Goal: Information Seeking & Learning: Learn about a topic

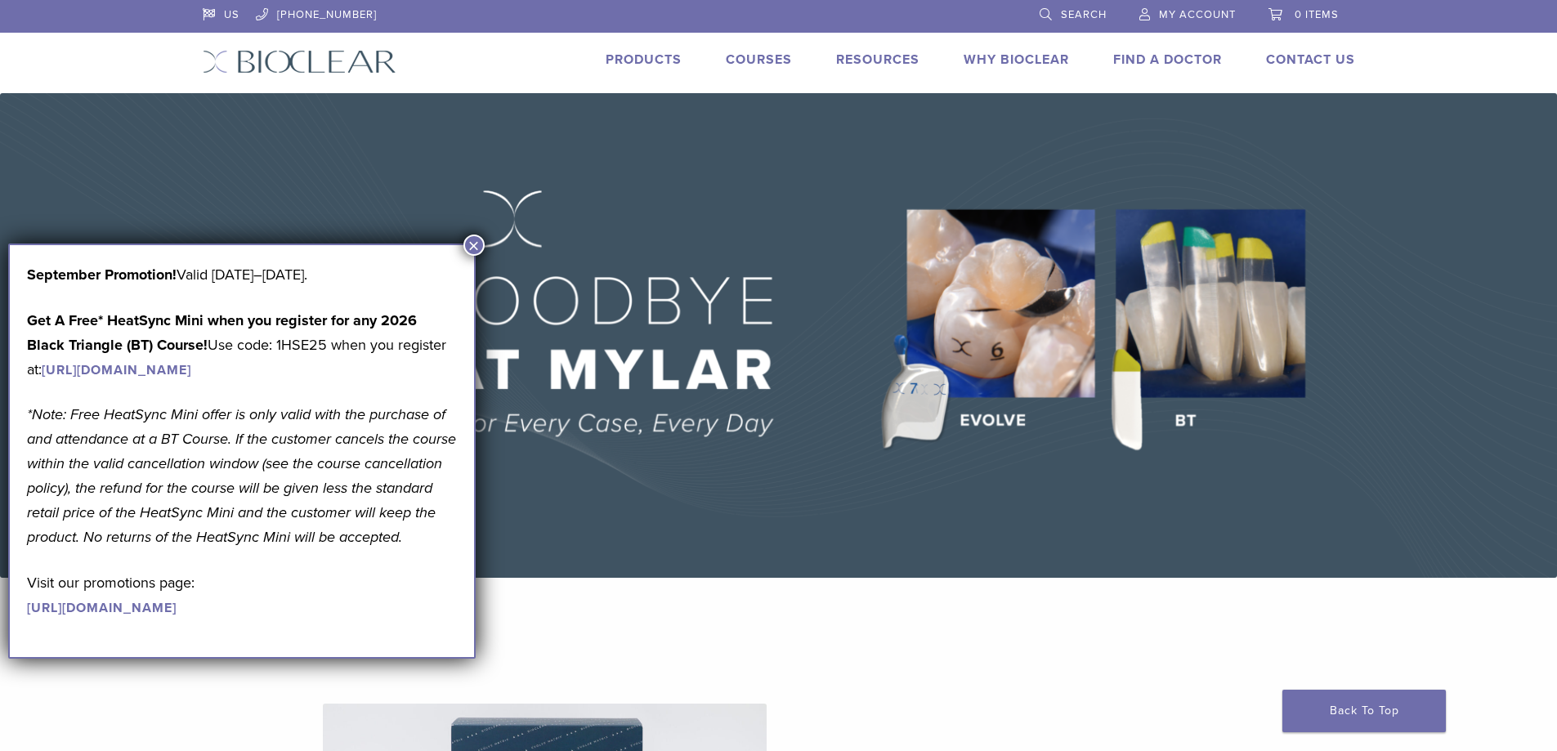
click at [468, 241] on button "×" at bounding box center [473, 245] width 21 height 21
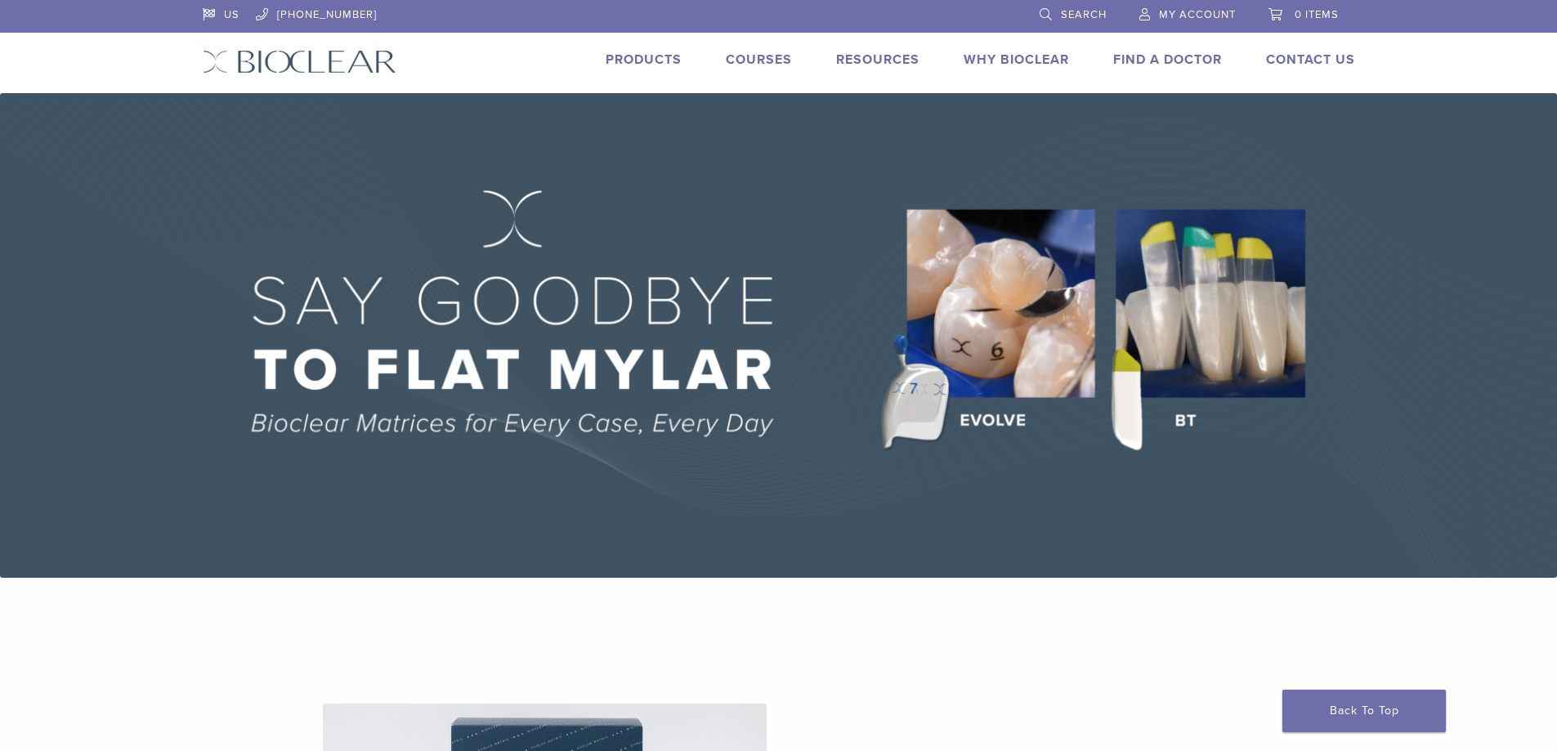
scroll to position [409, 0]
click at [606, 68] on link "Products" at bounding box center [644, 59] width 76 height 16
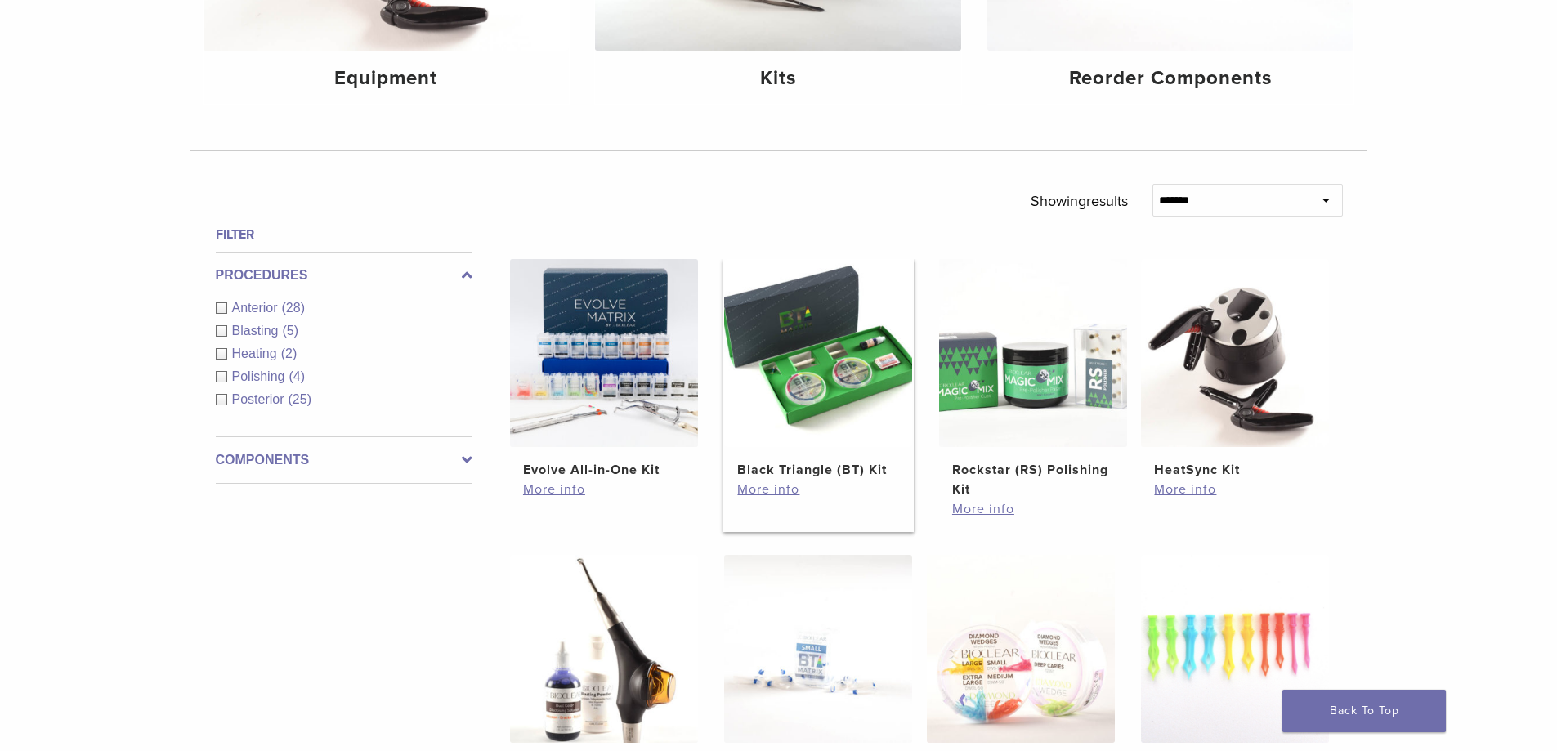
scroll to position [572, 0]
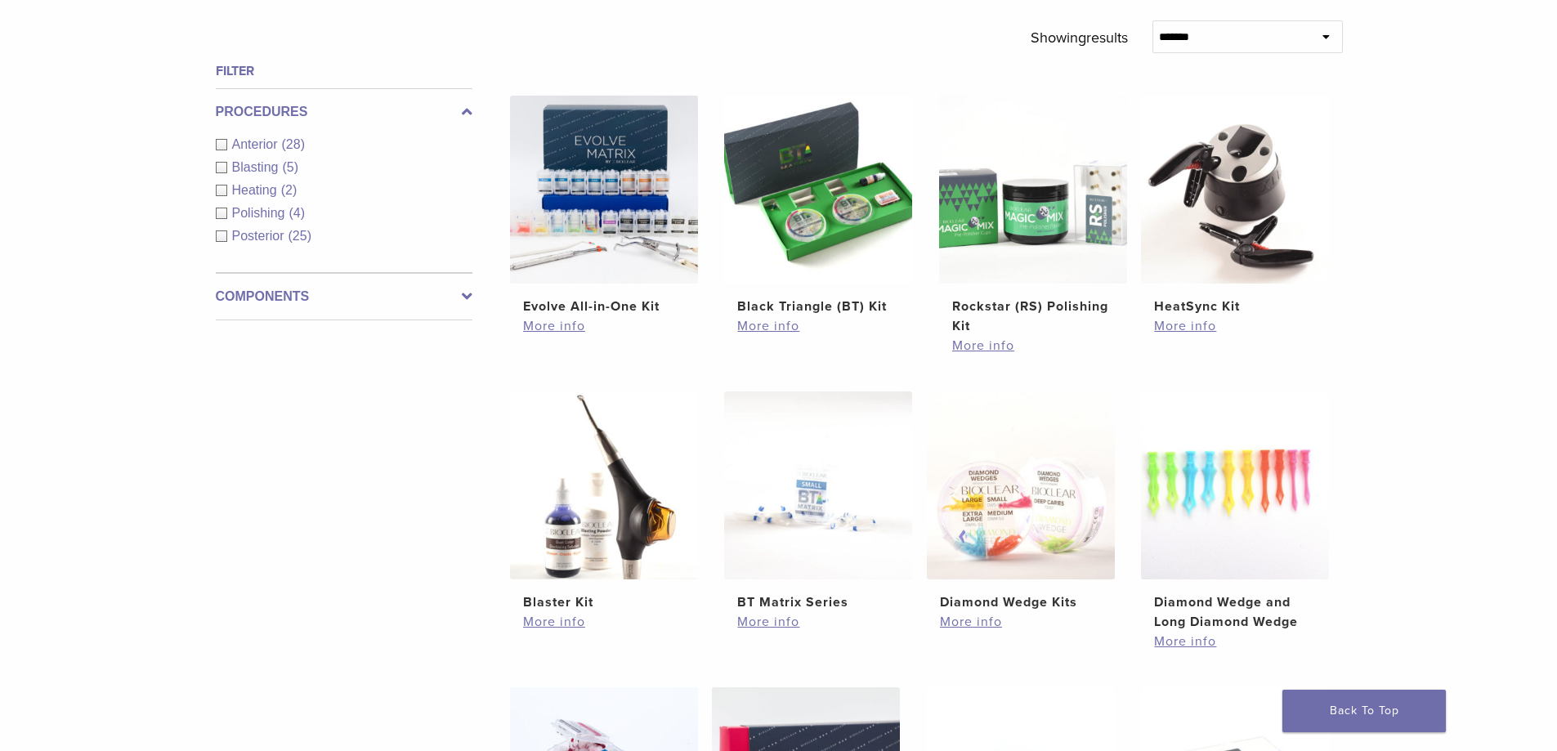
click at [203, 152] on div "Filter Procedures Anterior (28) Blasting (5) Heating (2) Polishing (4) Posterio…" at bounding box center [338, 589] width 270 height 1057
click at [216, 154] on div "Anterior (28)" at bounding box center [344, 145] width 257 height 20
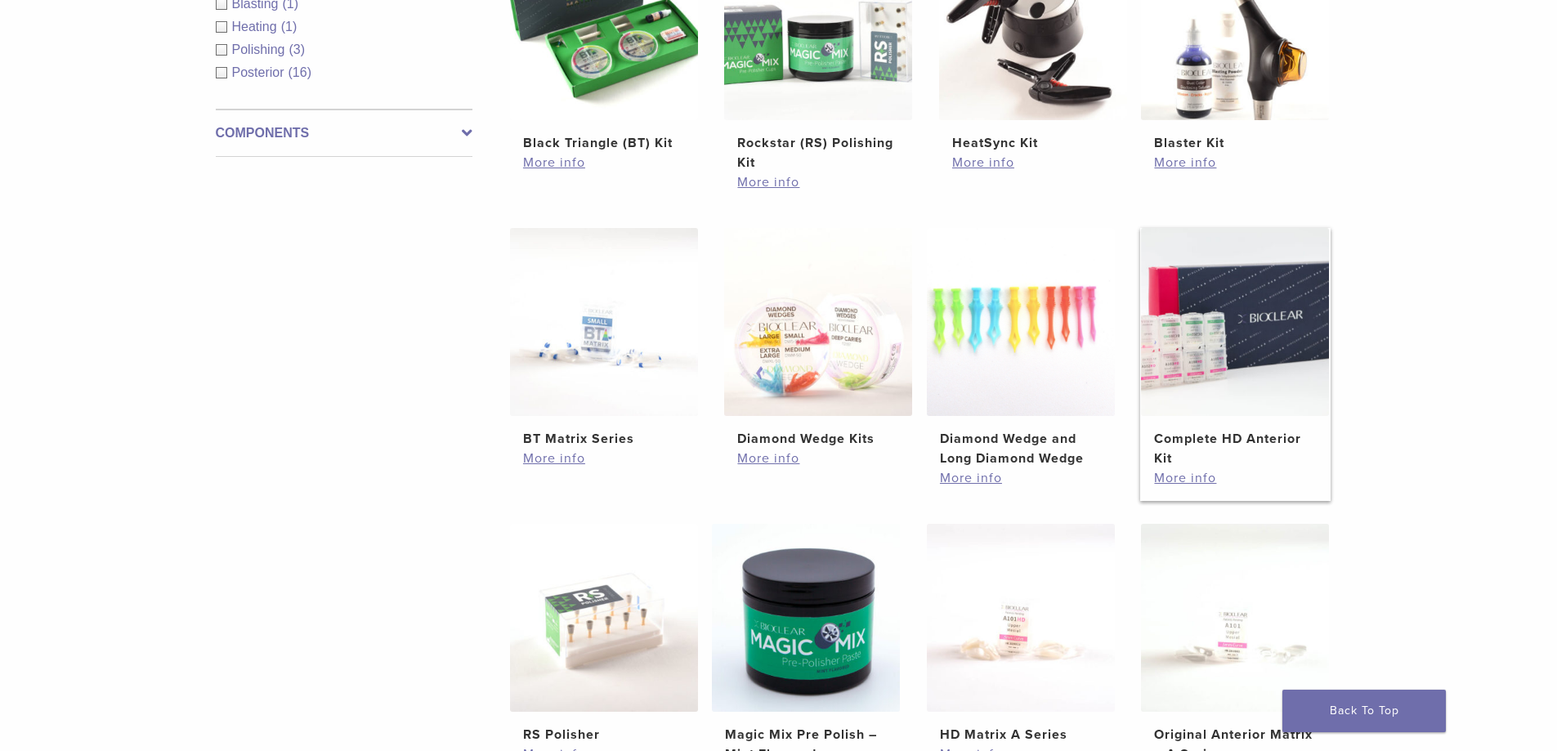
scroll to position [899, 0]
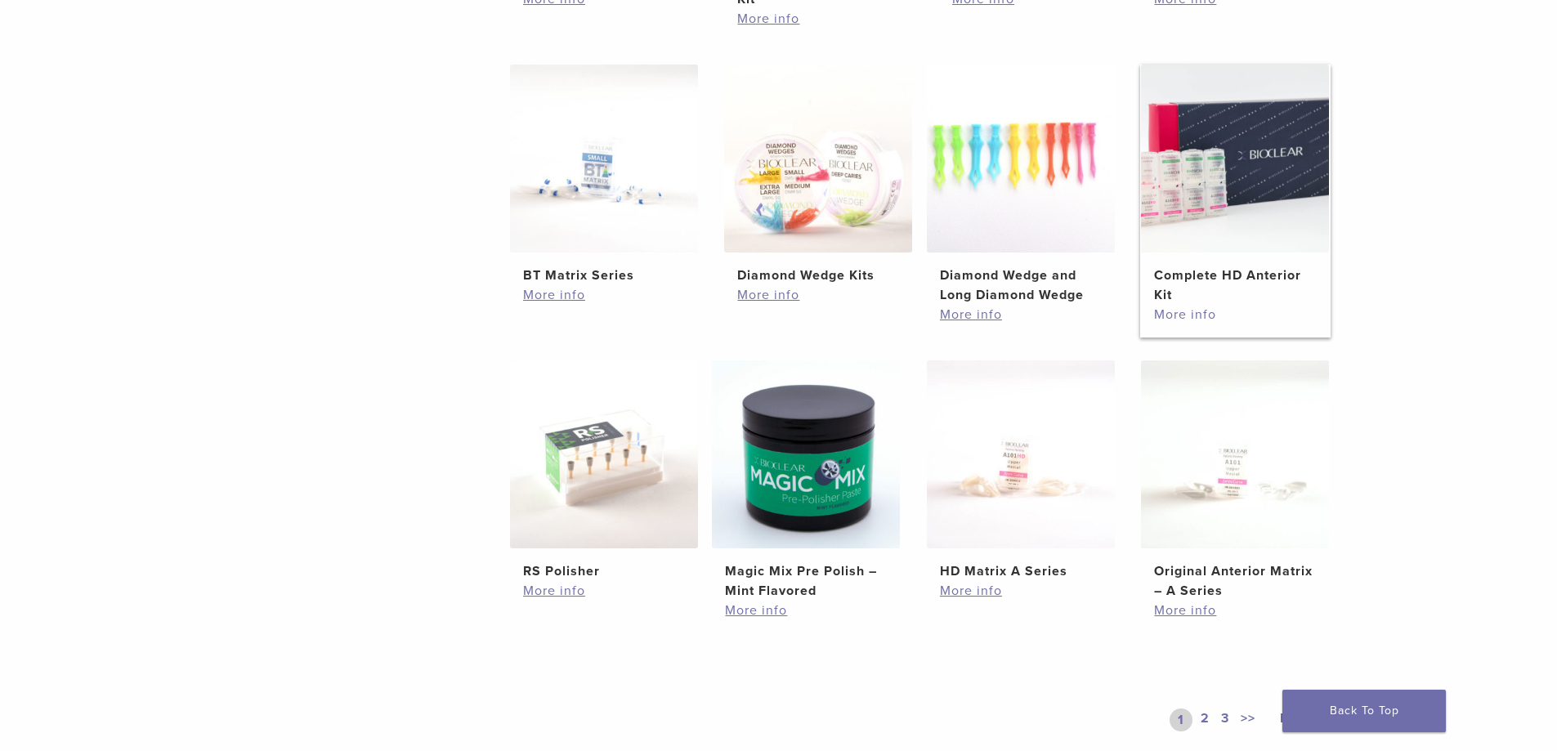
click at [1251, 305] on link "More info" at bounding box center [1235, 315] width 162 height 20
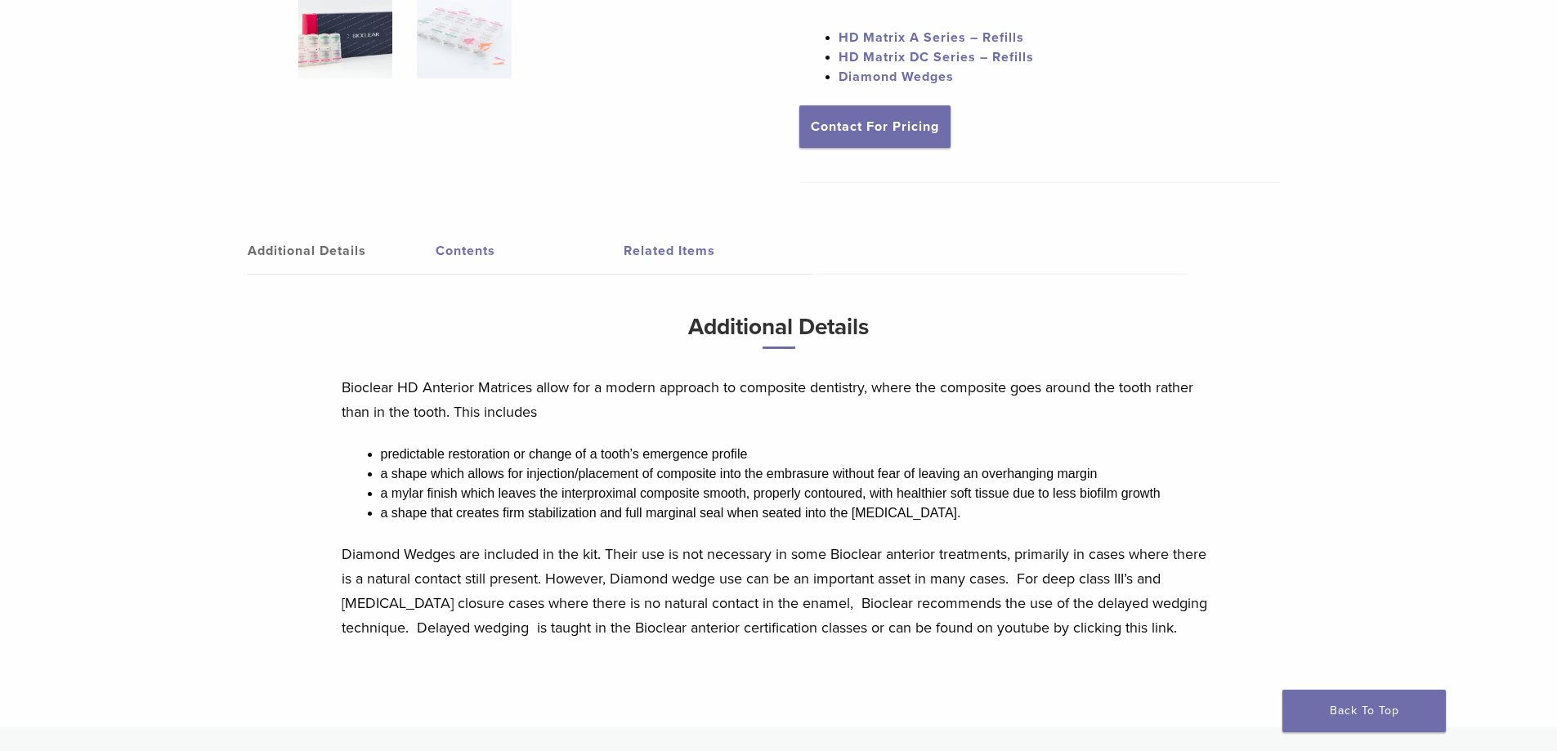
scroll to position [103, 0]
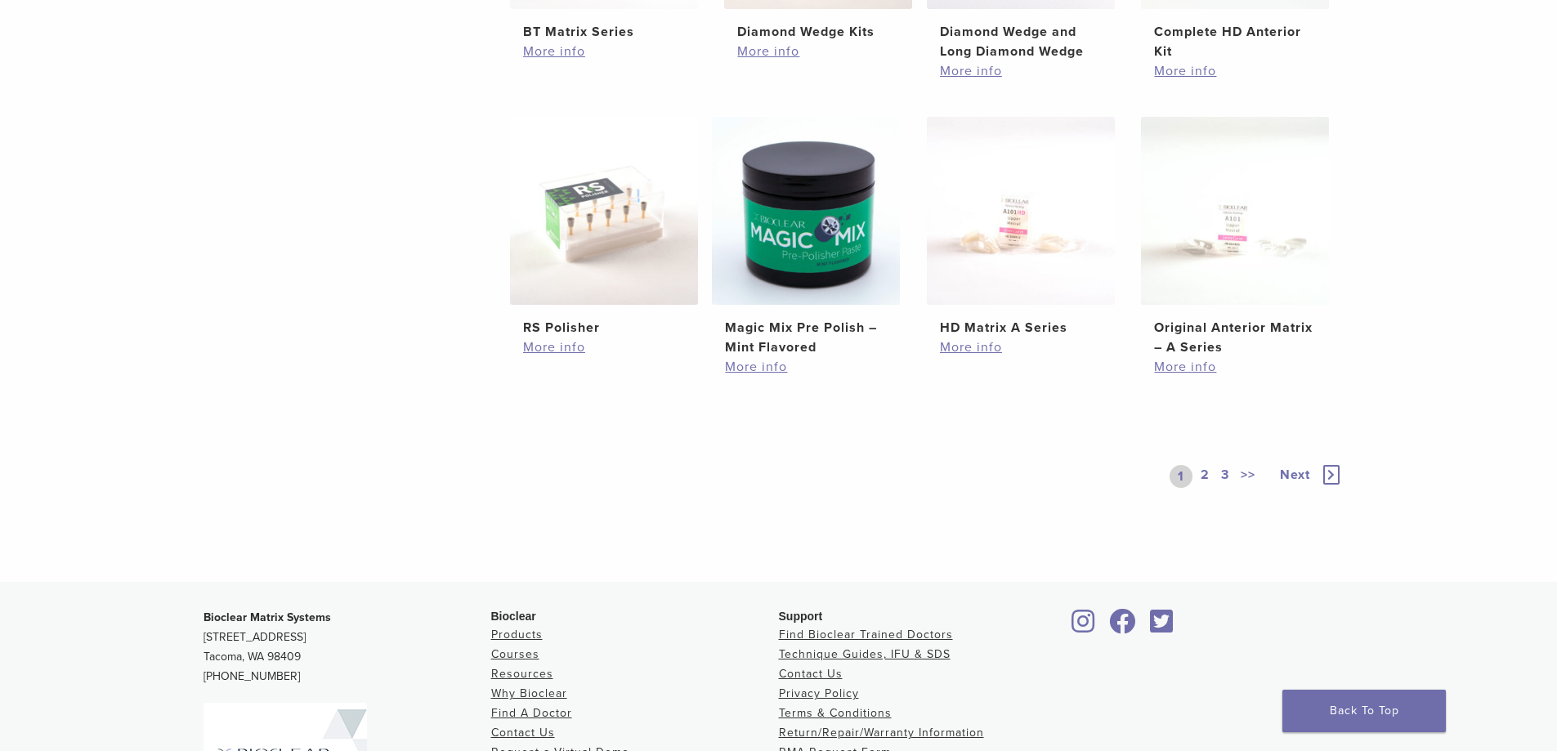
scroll to position [1224, 0]
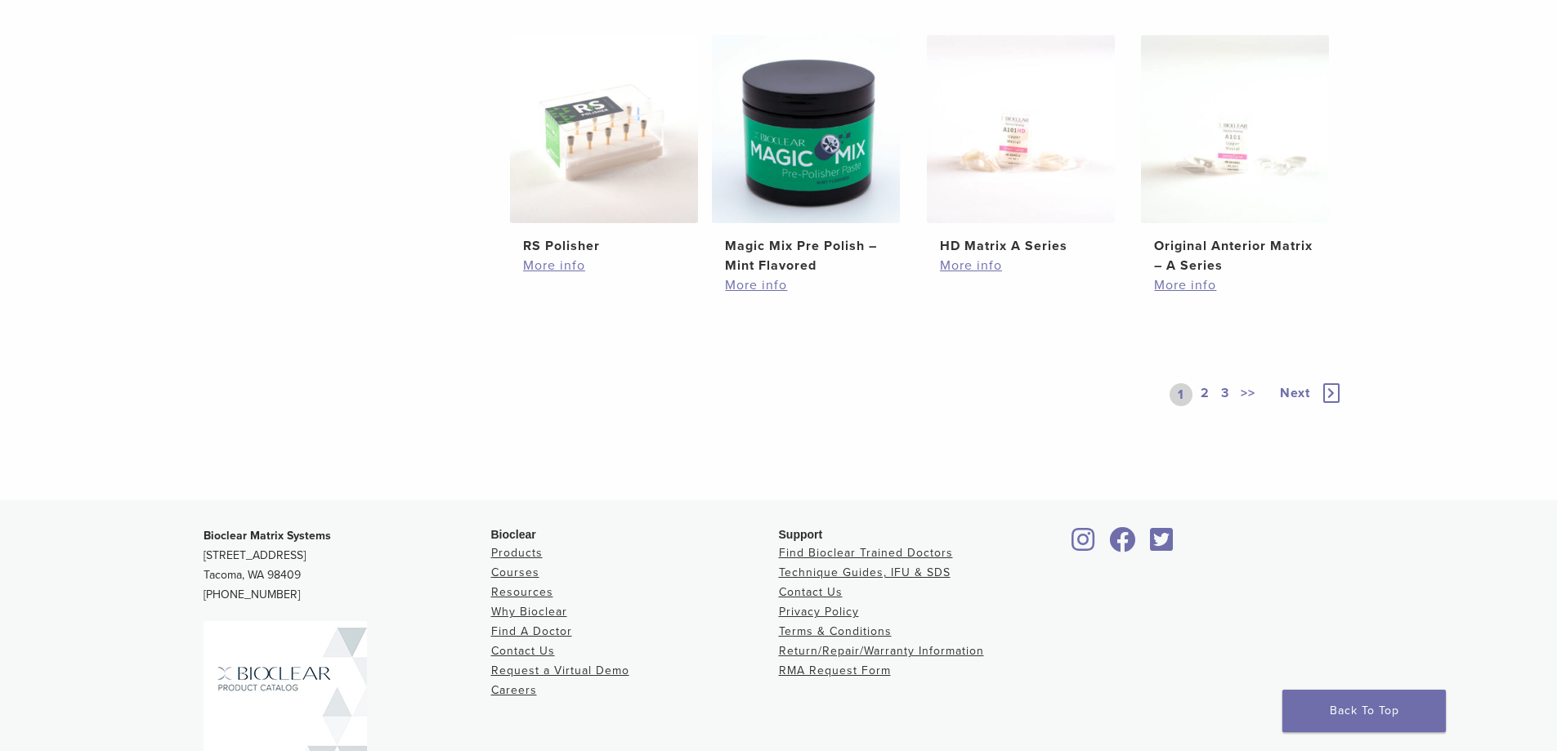
click at [1213, 406] on link "2" at bounding box center [1206, 394] width 16 height 23
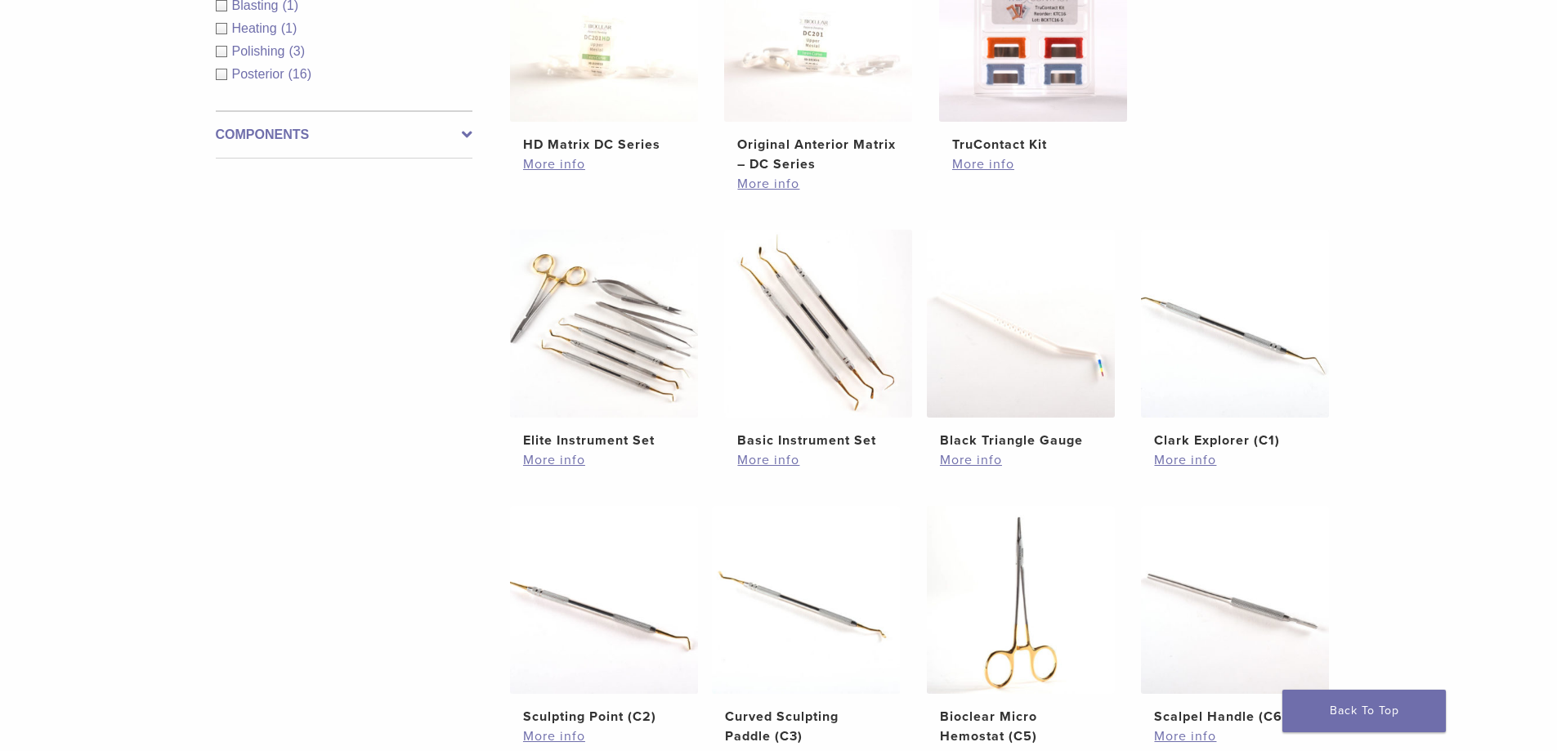
scroll to position [652, 0]
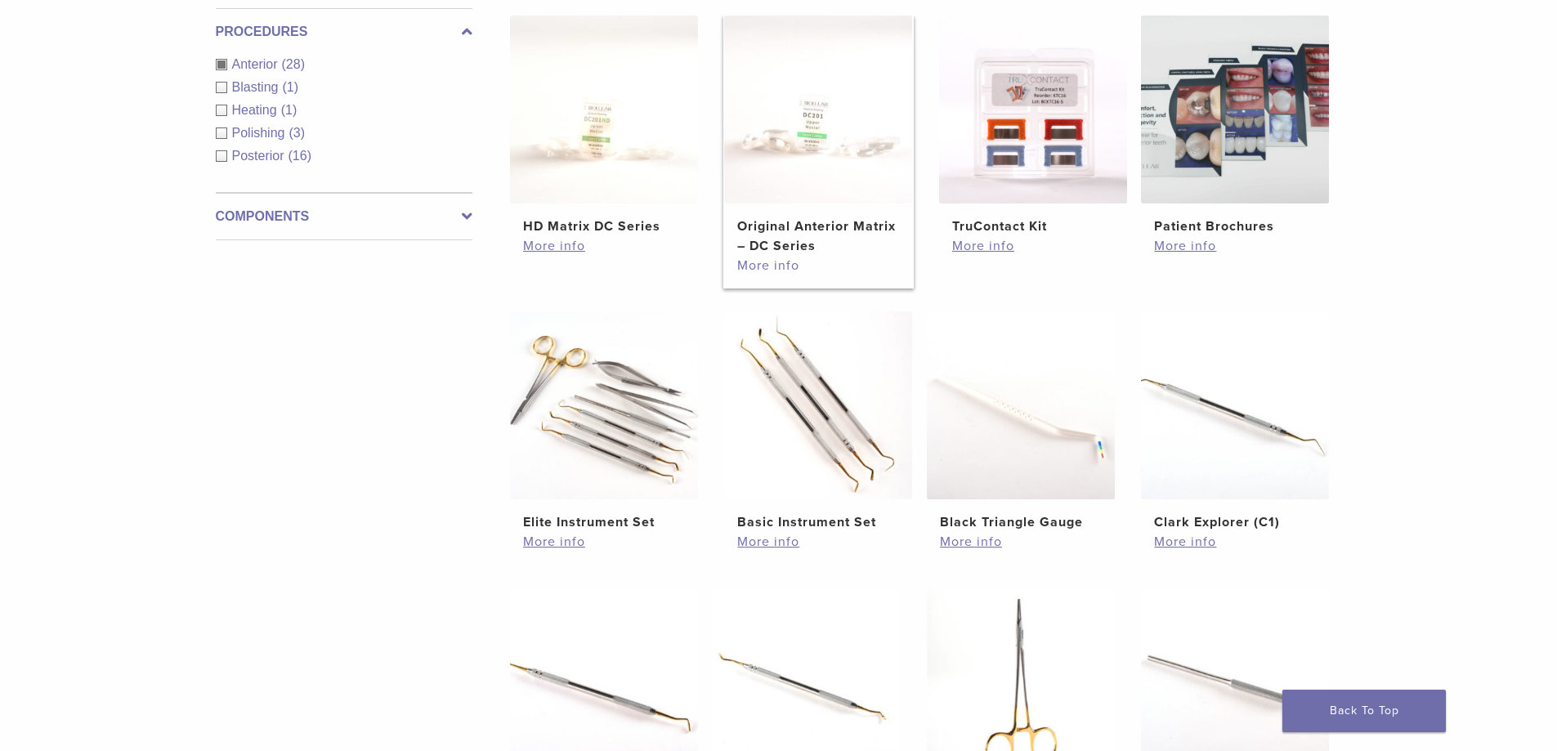
click at [753, 275] on link "More info" at bounding box center [818, 266] width 162 height 20
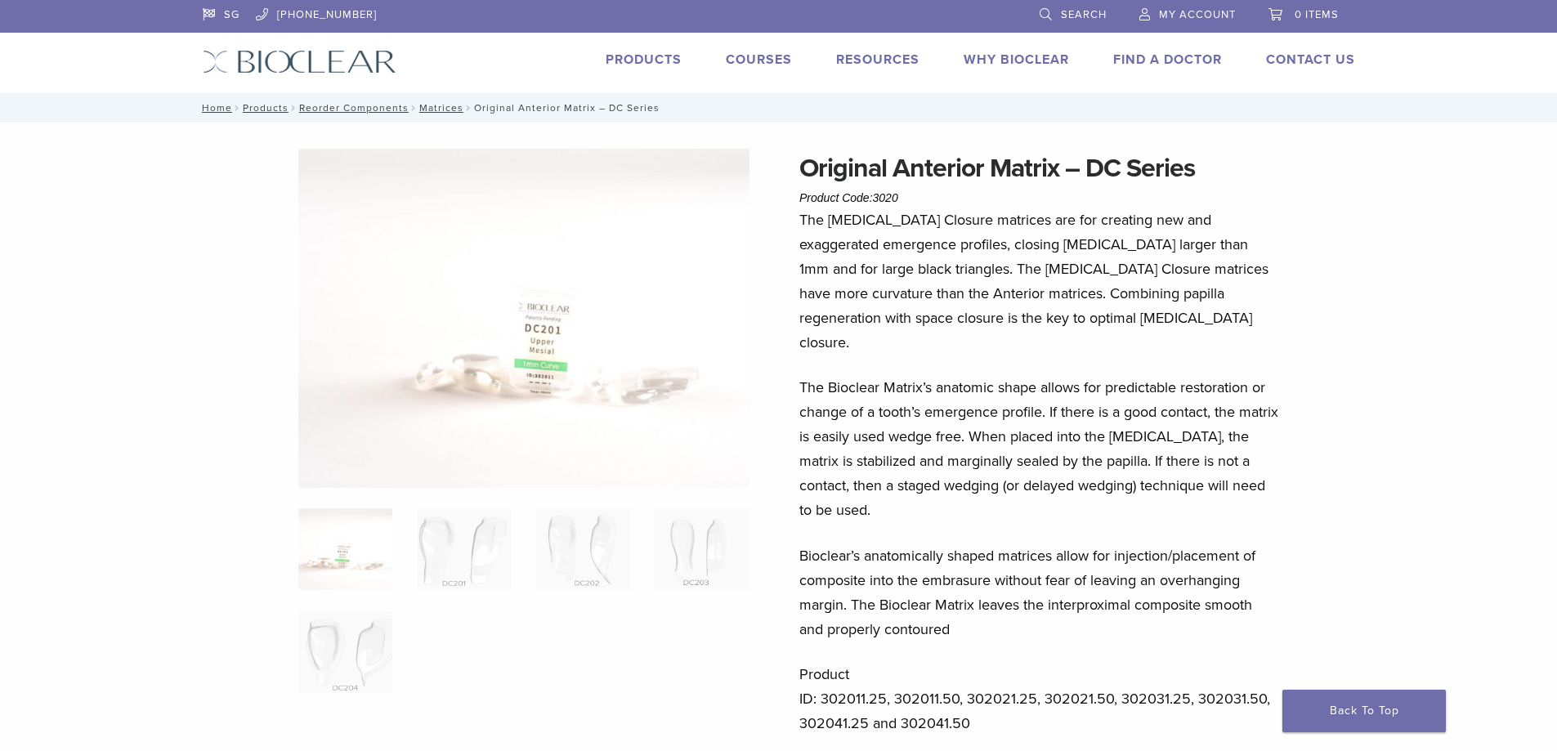
click at [759, 62] on link "Courses" at bounding box center [759, 59] width 66 height 16
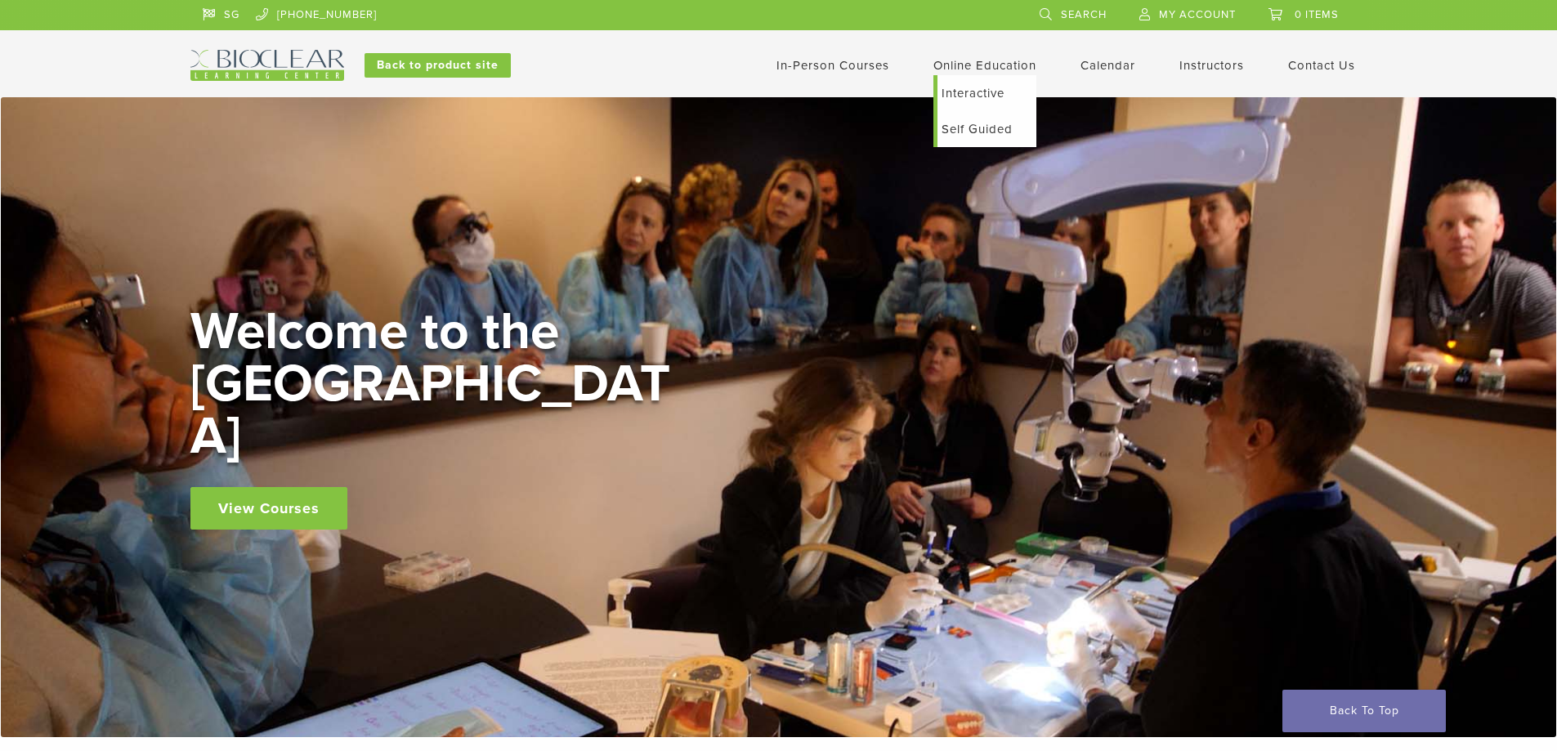
click at [1025, 137] on link "Self Guided" at bounding box center [987, 129] width 99 height 36
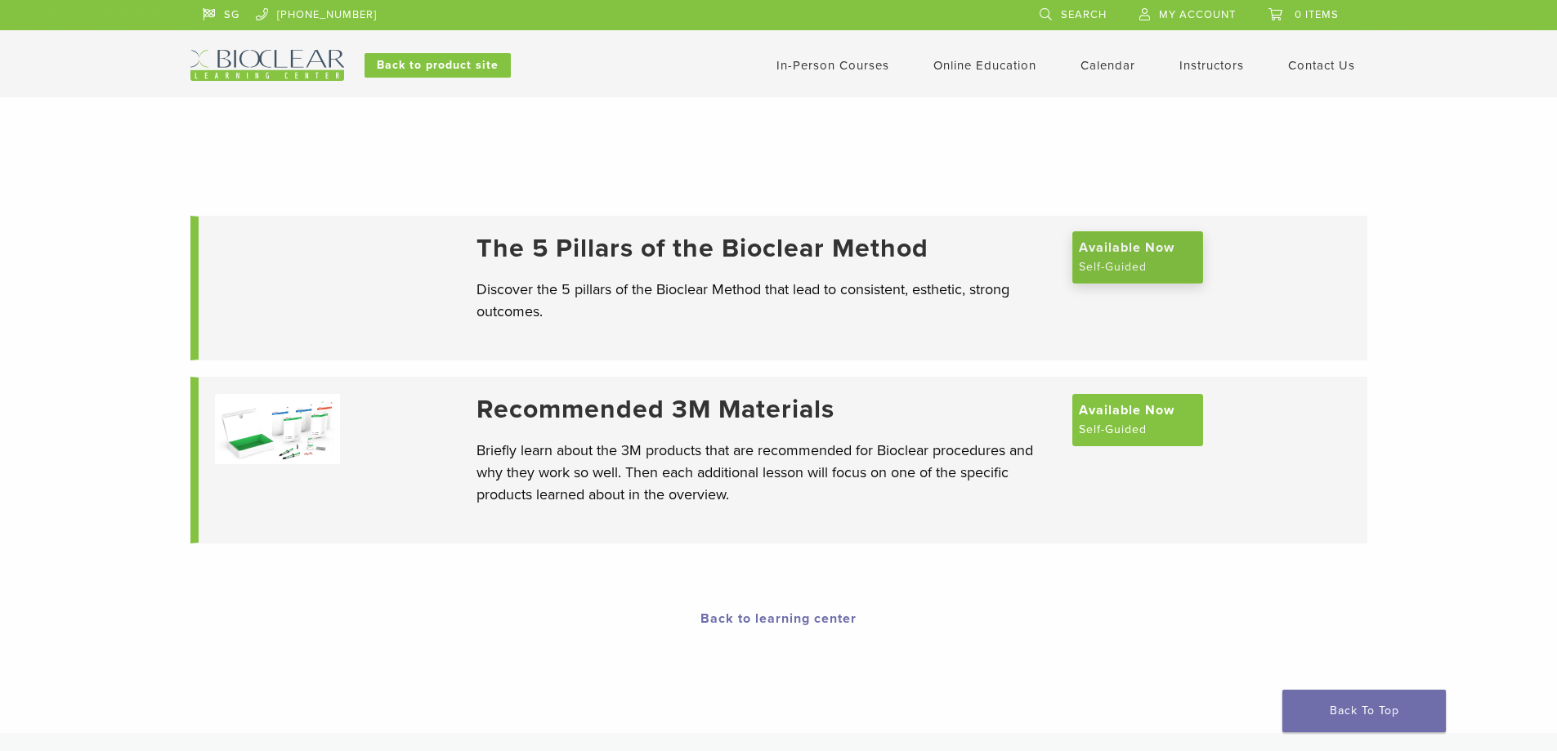
click at [1135, 257] on span "Available Now" at bounding box center [1127, 248] width 96 height 20
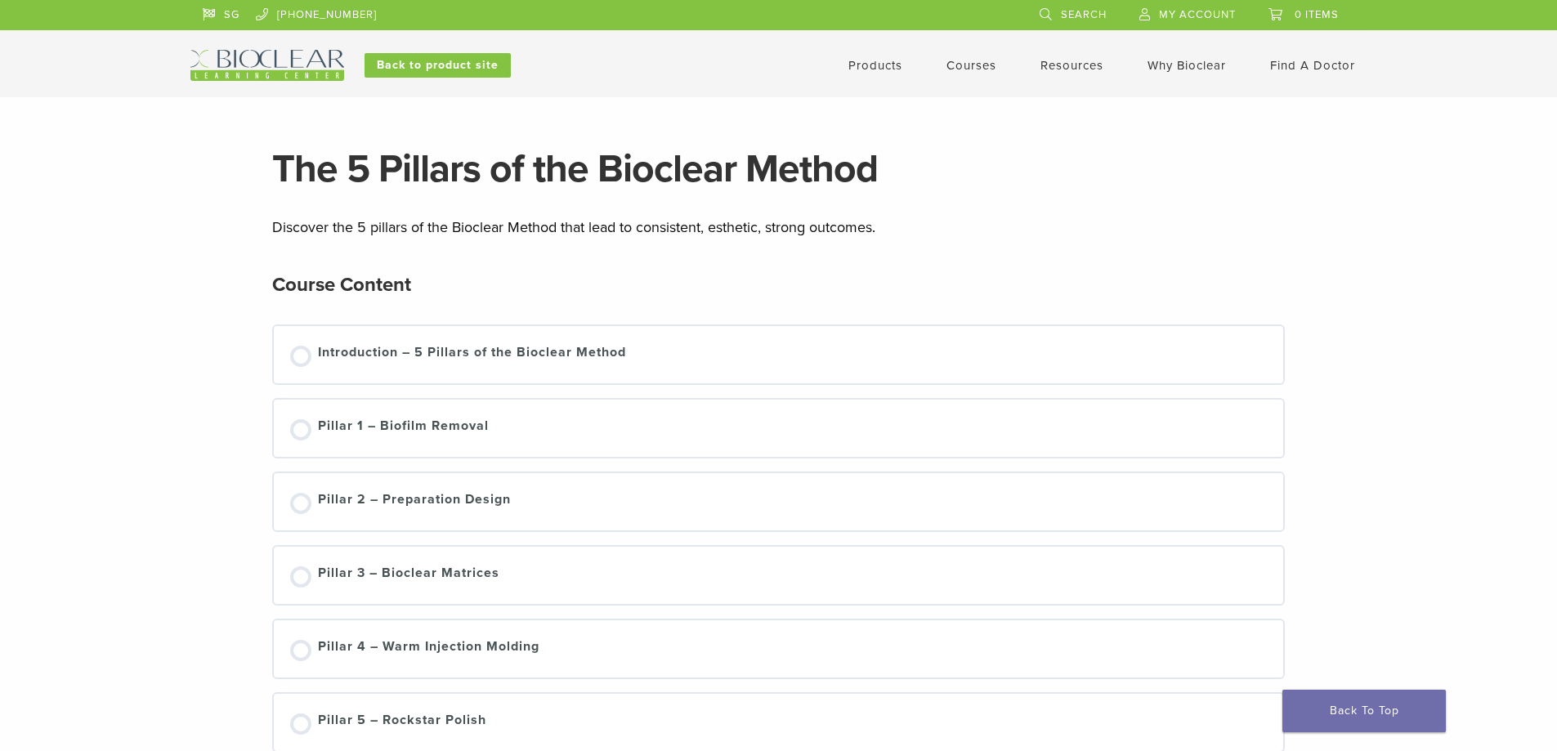
scroll to position [245, 0]
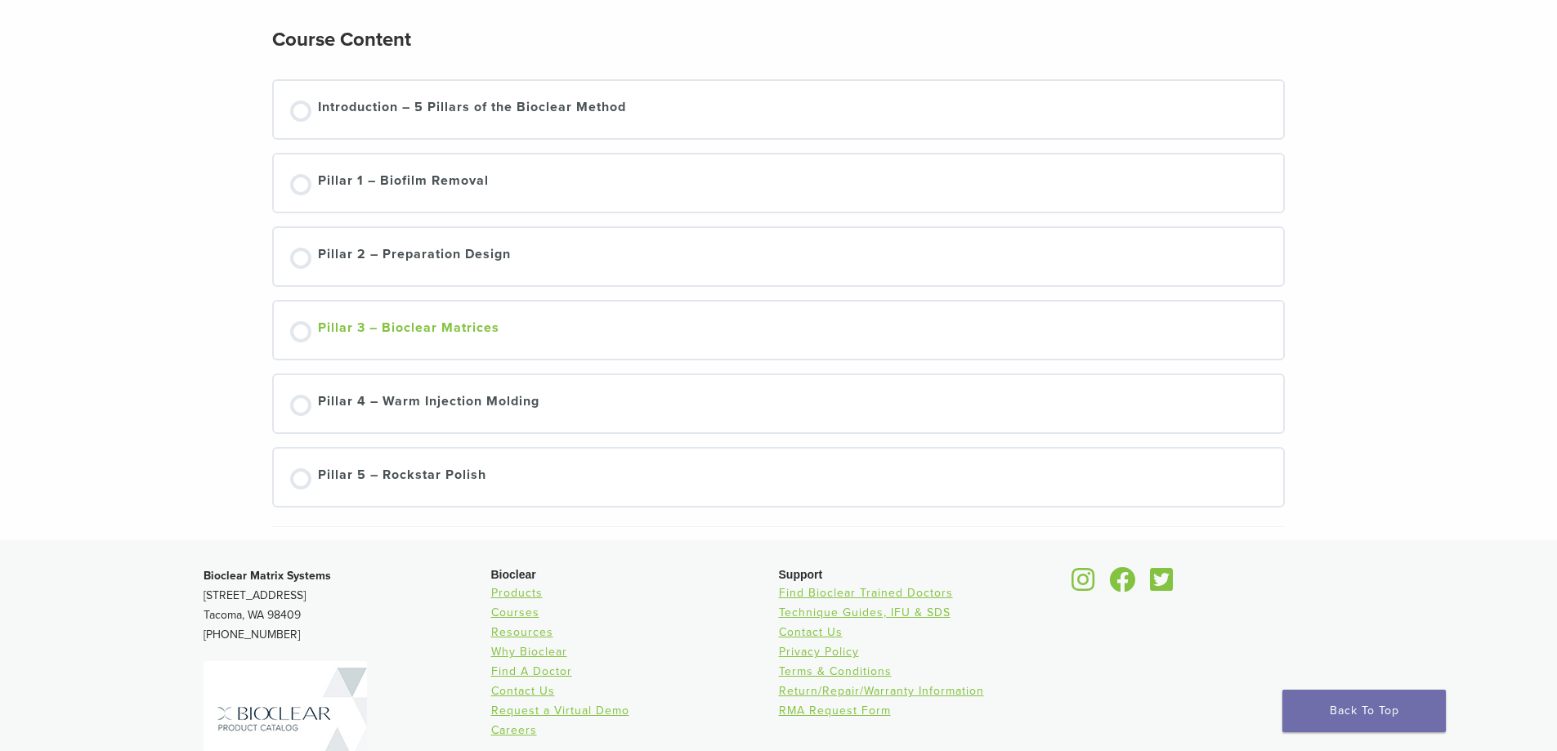
click at [308, 342] on div at bounding box center [300, 331] width 21 height 21
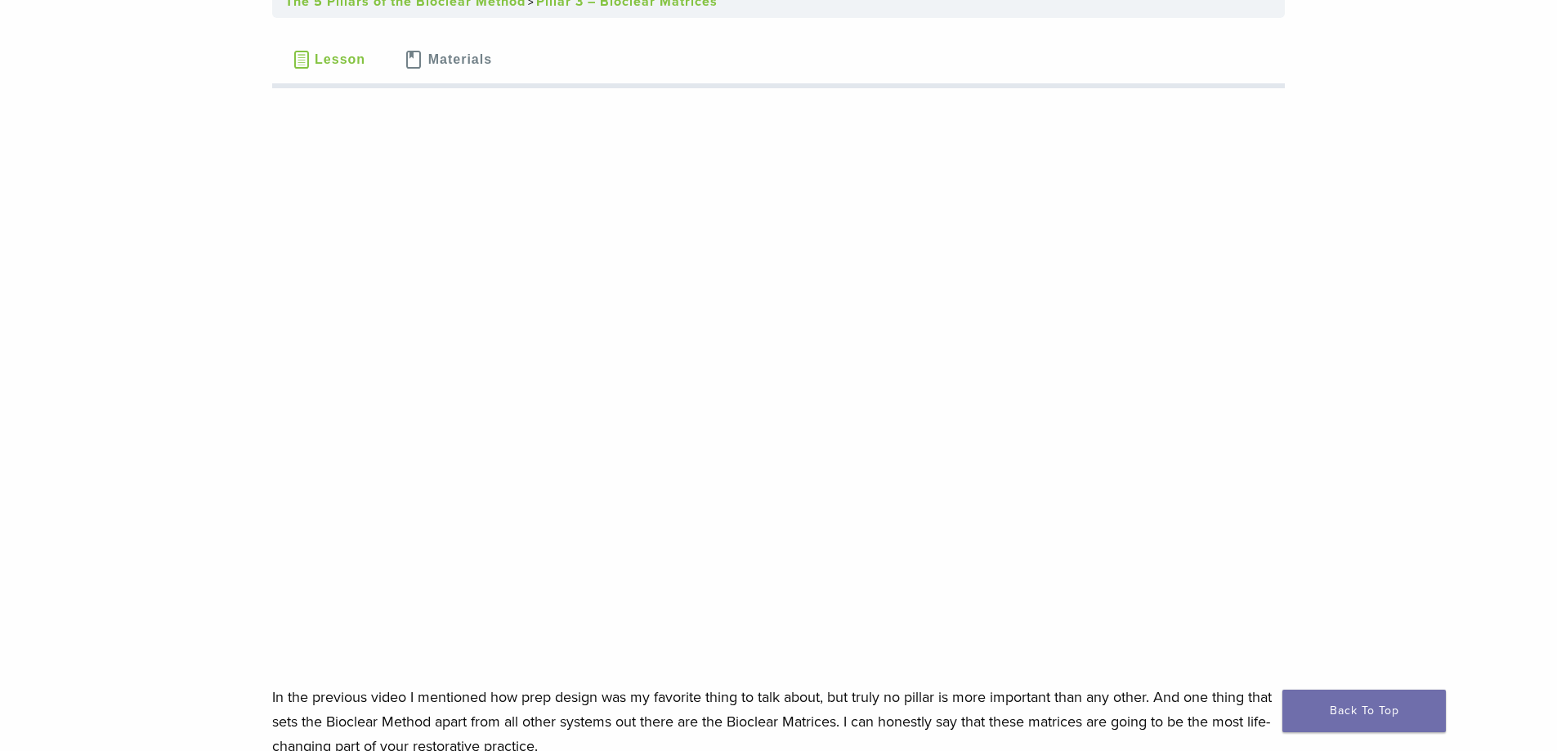
scroll to position [245, 0]
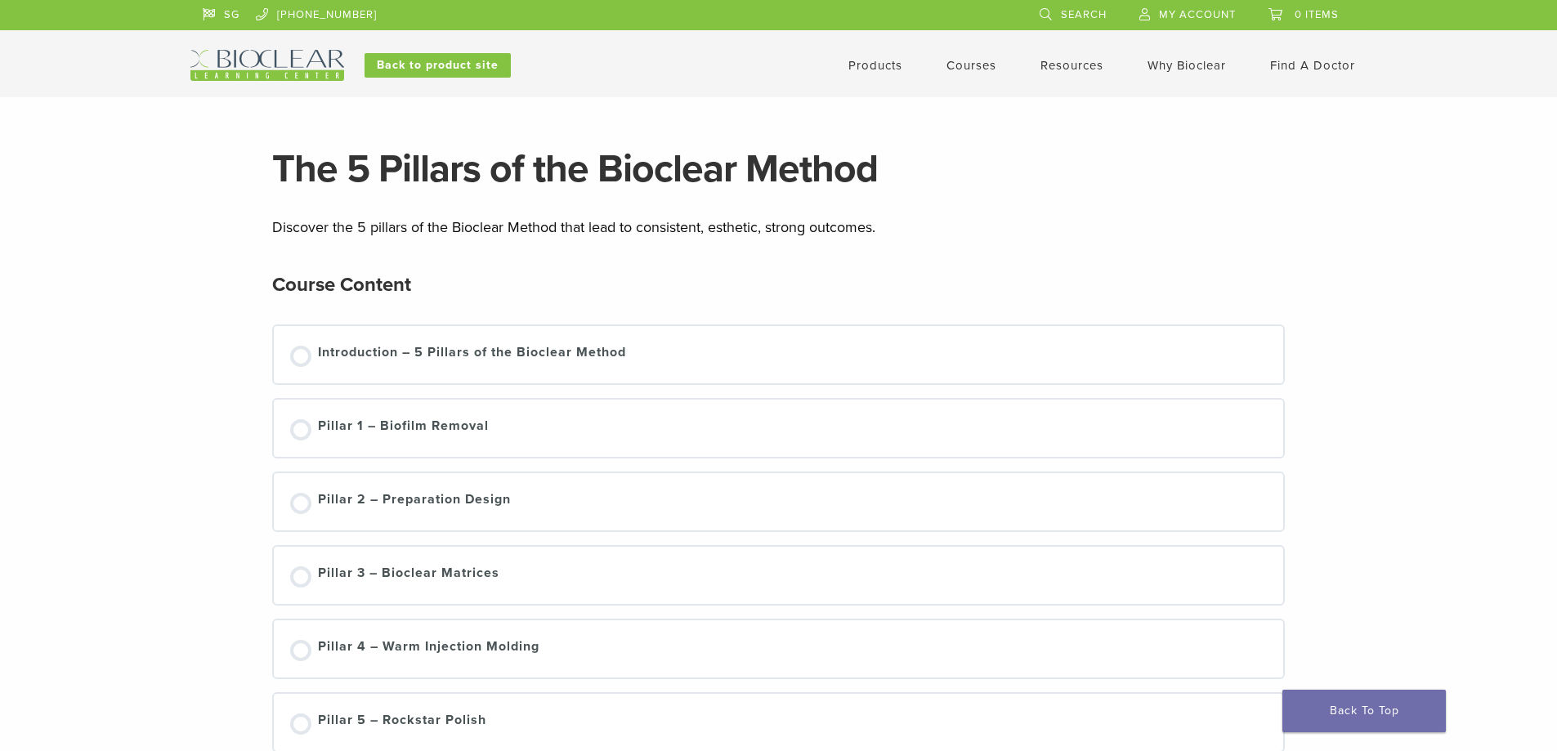
scroll to position [244, 0]
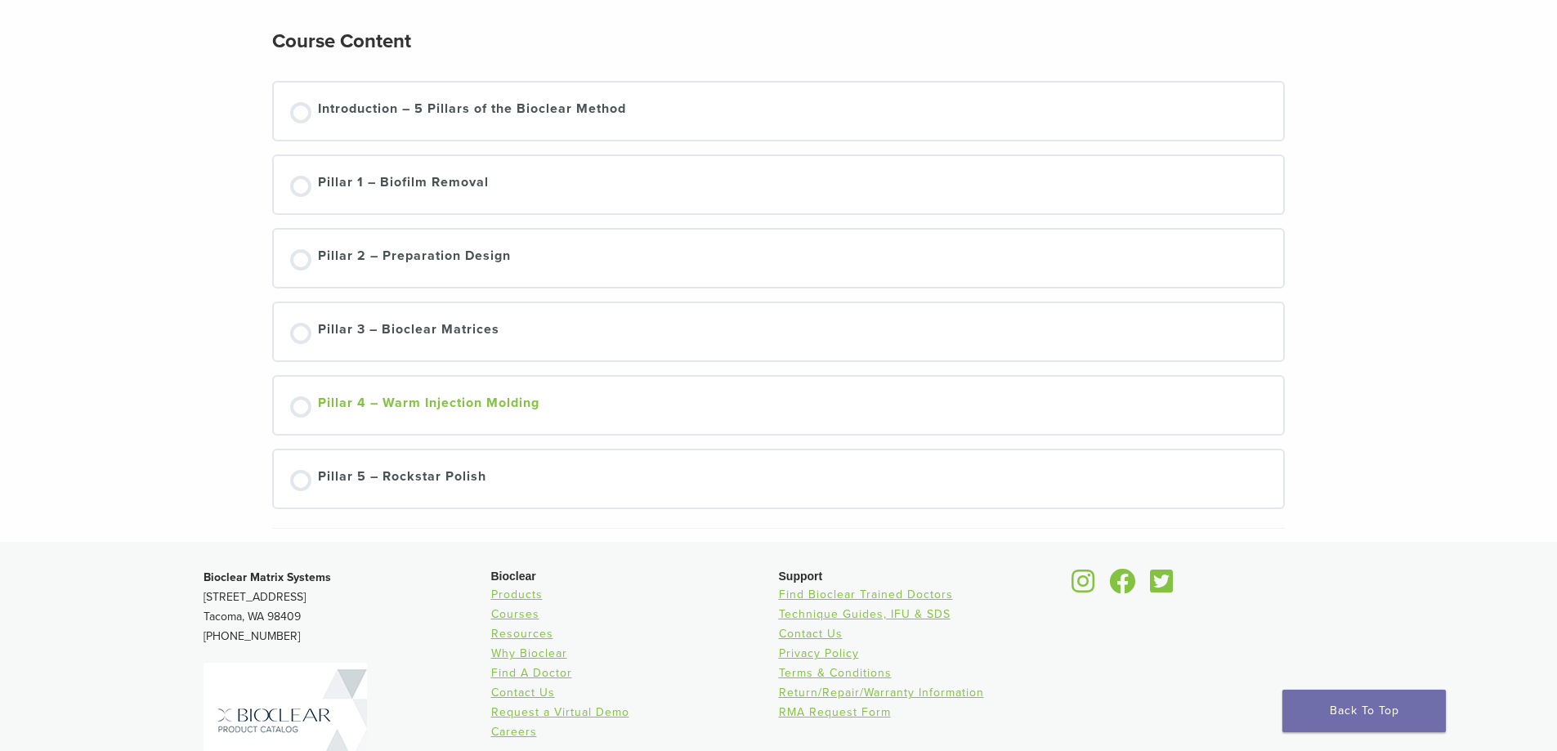
click at [468, 418] on div "Pillar 4 – Warm Injection Molding" at bounding box center [429, 405] width 222 height 25
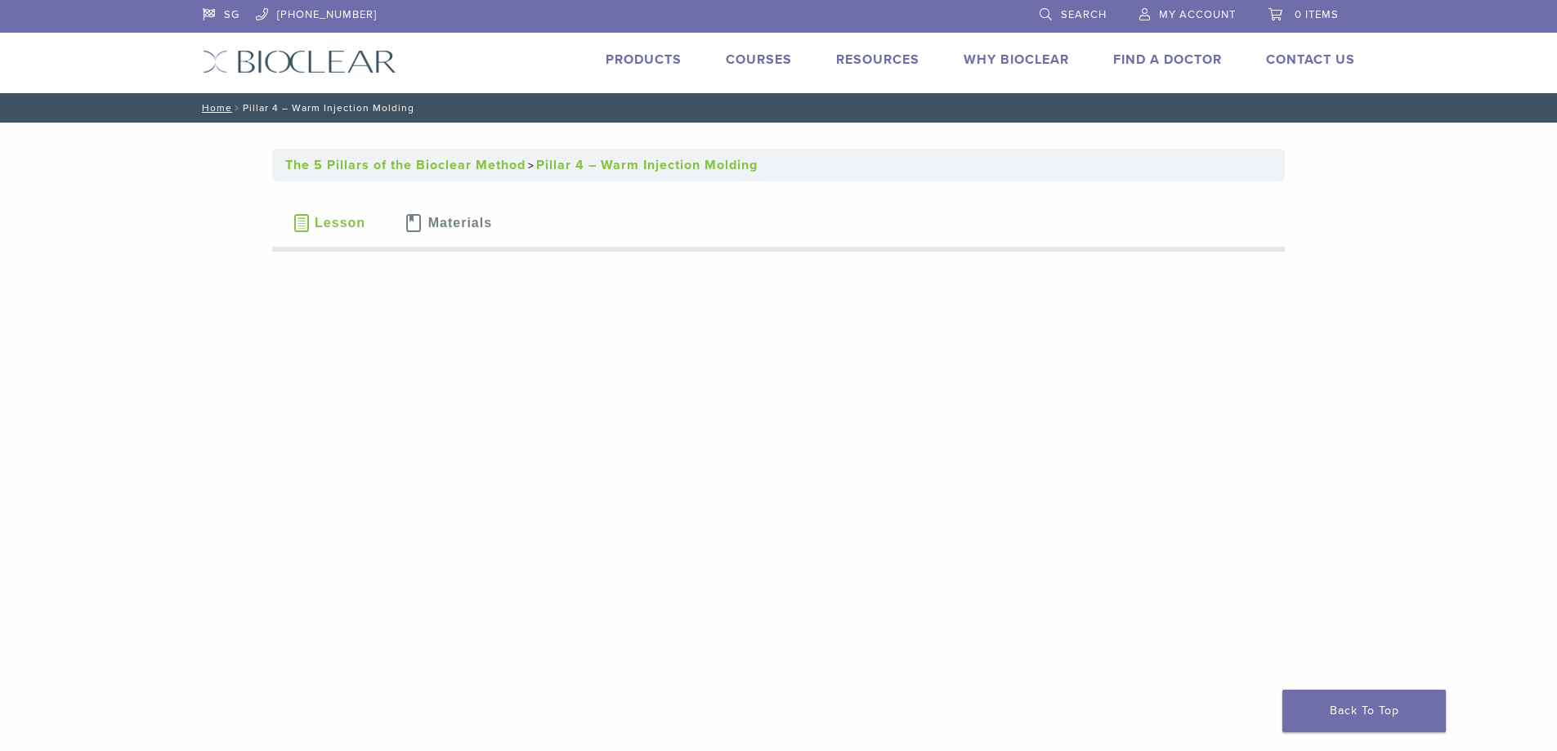
scroll to position [245, 0]
